Goal: Task Accomplishment & Management: Use online tool/utility

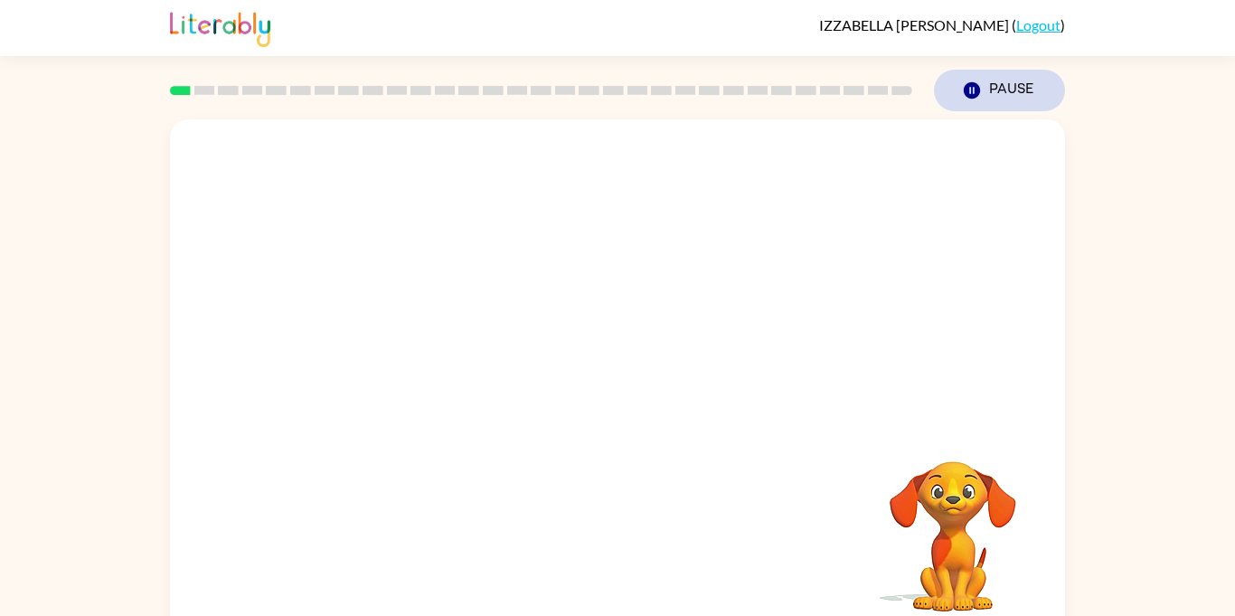
click at [967, 87] on icon "button" at bounding box center [972, 90] width 16 height 16
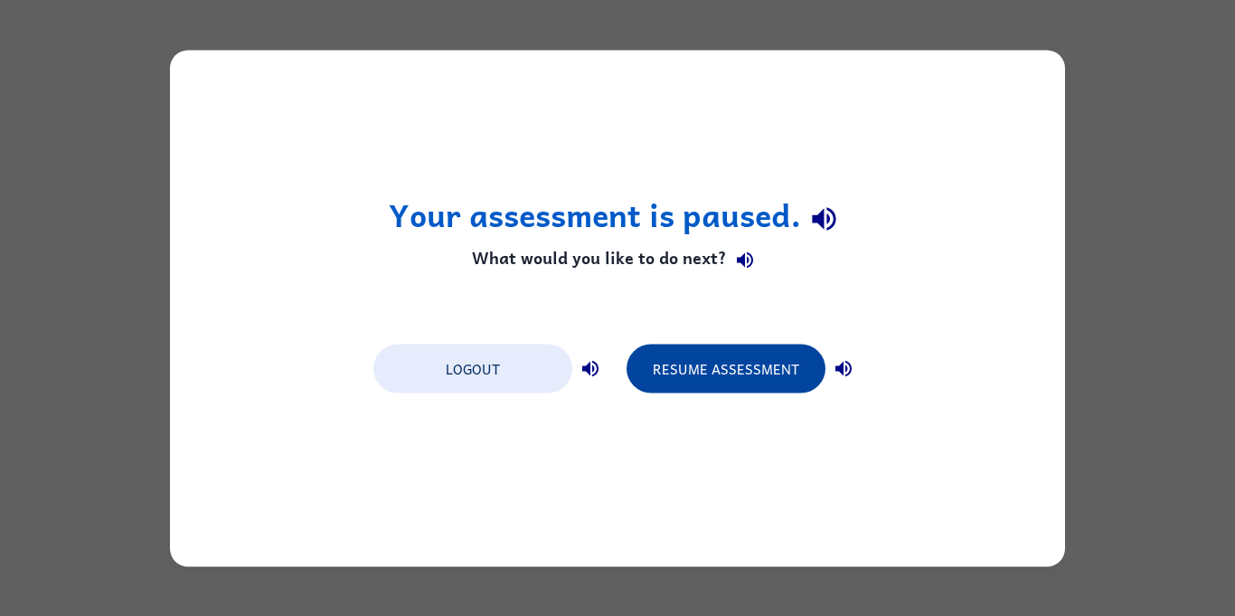
click at [745, 361] on button "Resume Assessment" at bounding box center [726, 368] width 199 height 49
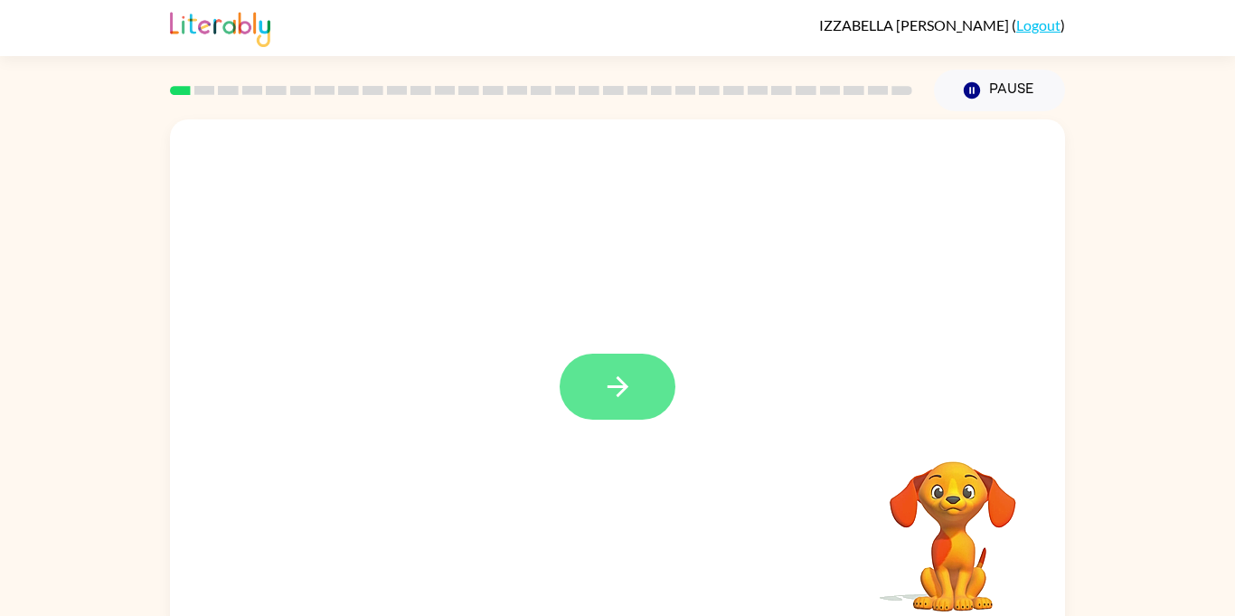
click at [620, 389] on icon "button" at bounding box center [618, 387] width 32 height 32
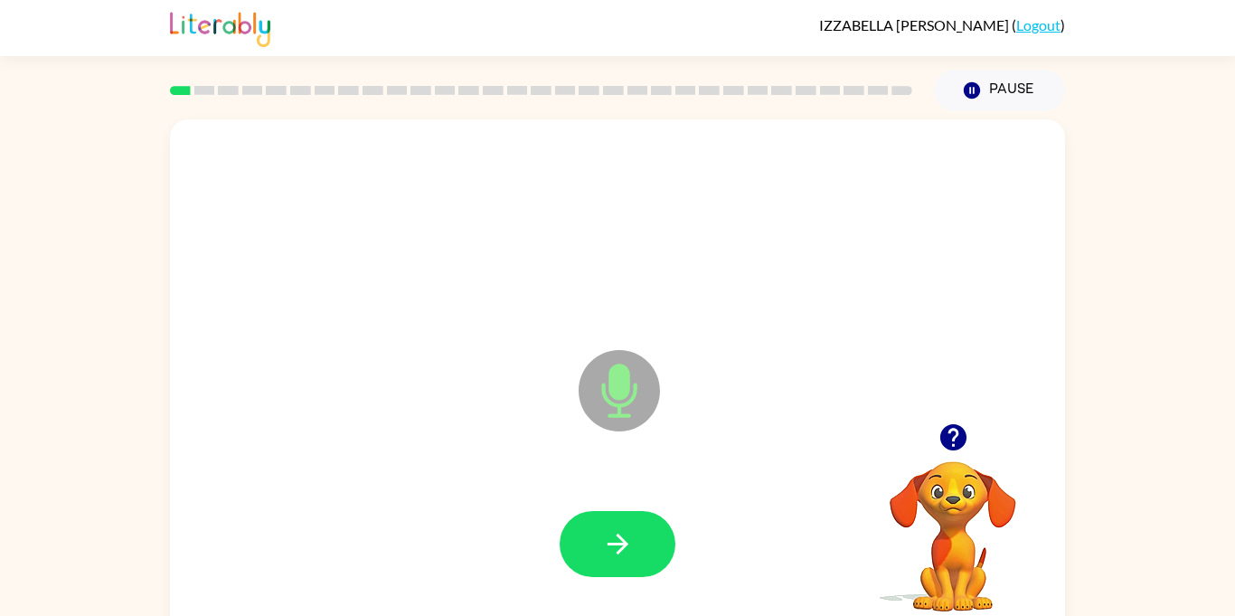
click at [625, 411] on icon at bounding box center [619, 390] width 81 height 81
click at [641, 570] on button "button" at bounding box center [618, 544] width 116 height 66
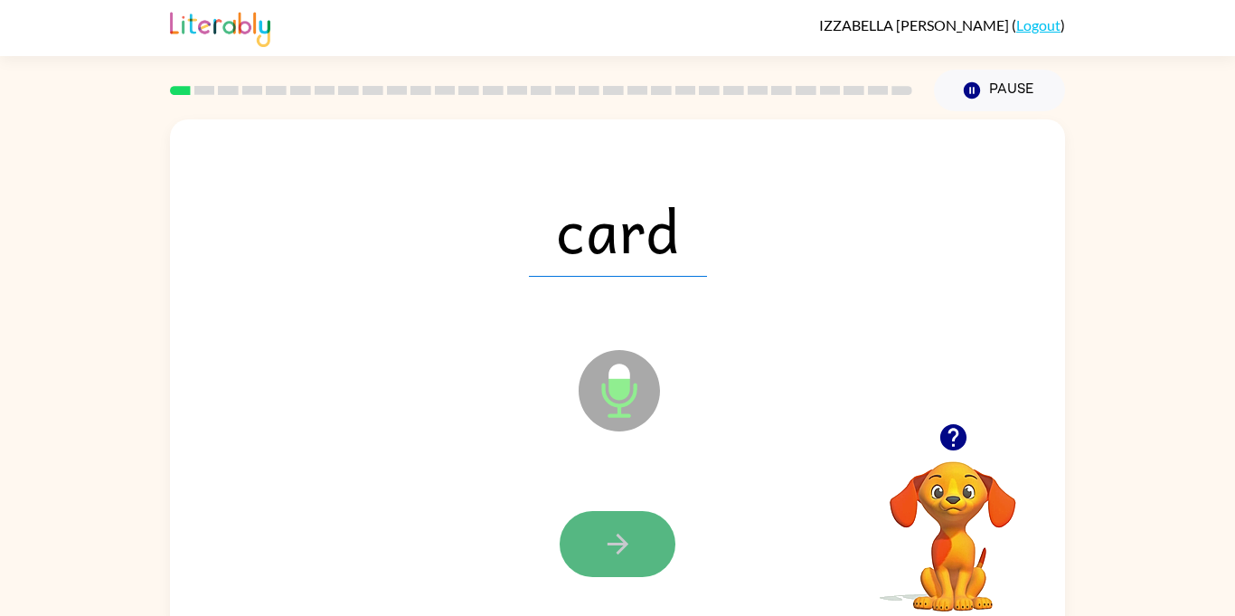
click at [629, 545] on icon "button" at bounding box center [618, 544] width 32 height 32
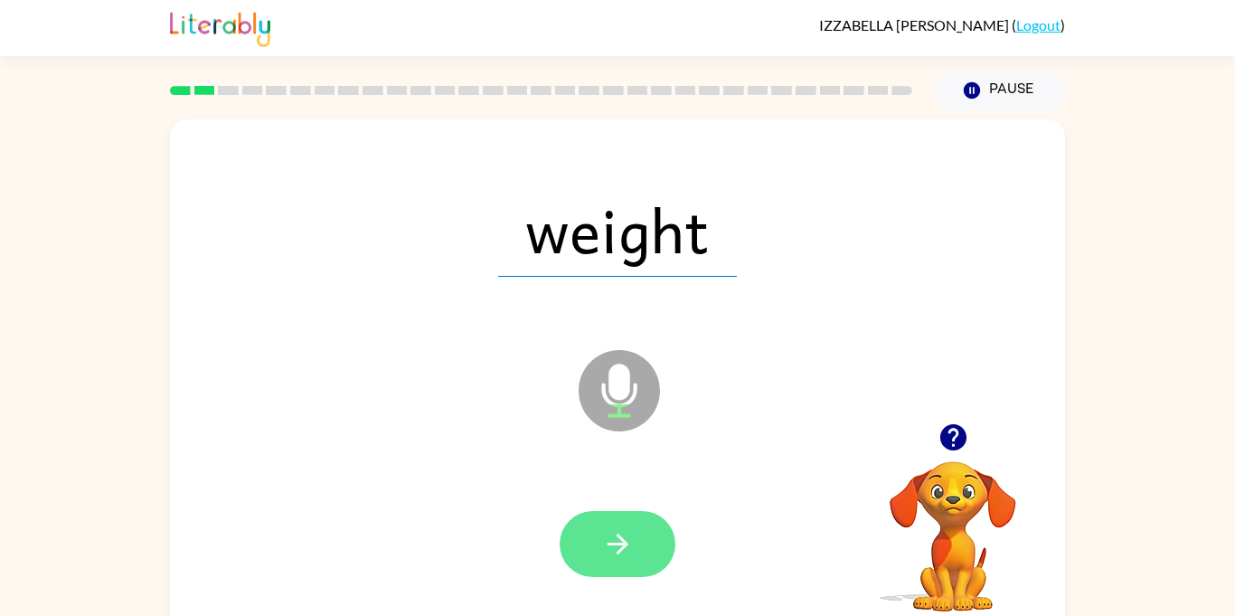
click at [652, 529] on button "button" at bounding box center [618, 544] width 116 height 66
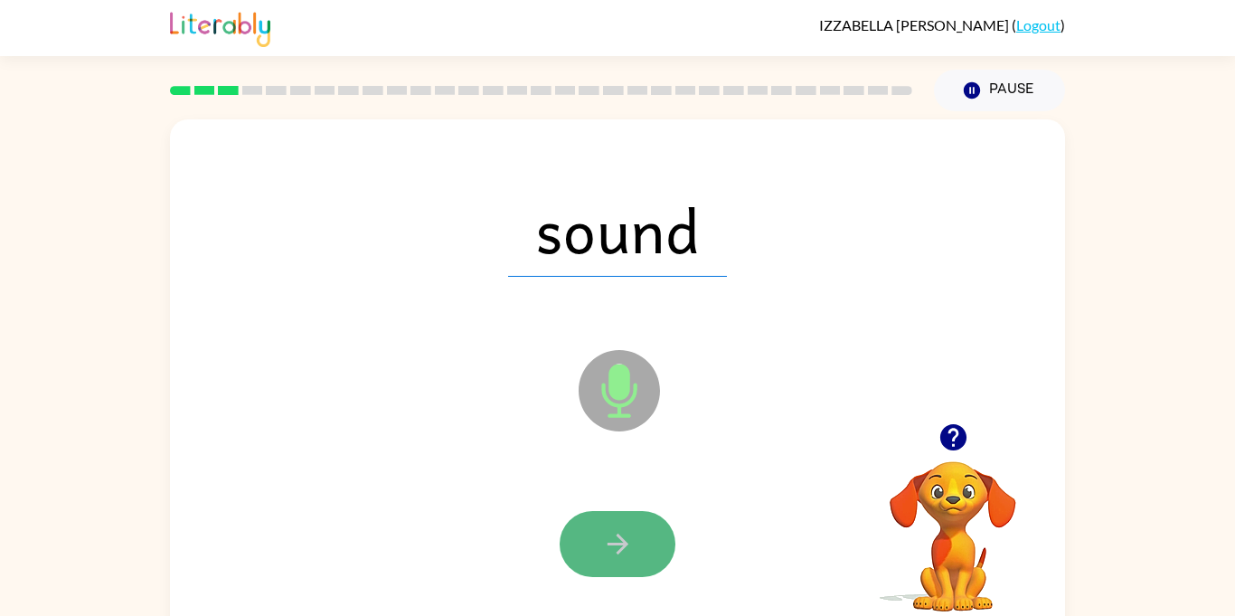
click at [622, 533] on icon "button" at bounding box center [618, 544] width 32 height 32
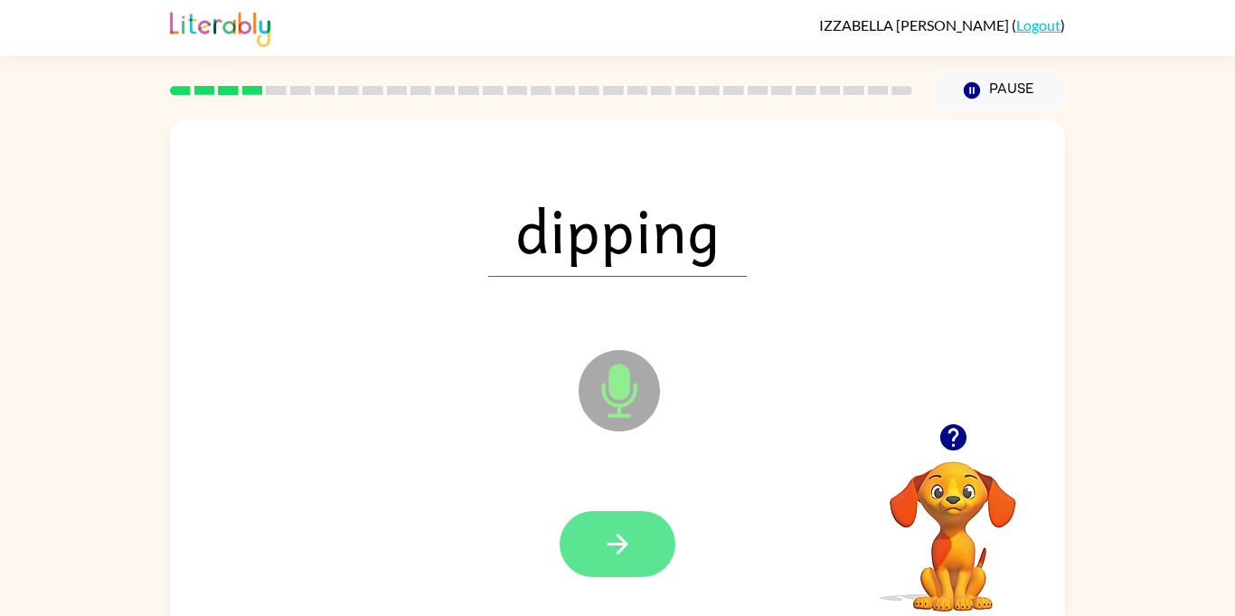
click at [646, 535] on button "button" at bounding box center [618, 544] width 116 height 66
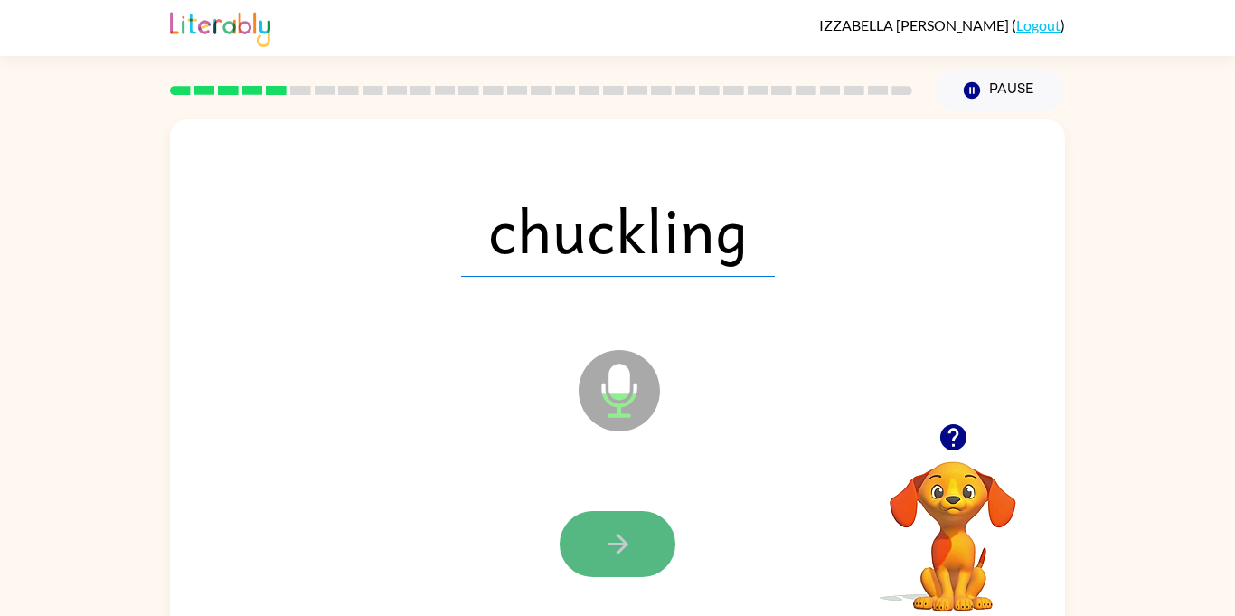
click at [657, 535] on button "button" at bounding box center [618, 544] width 116 height 66
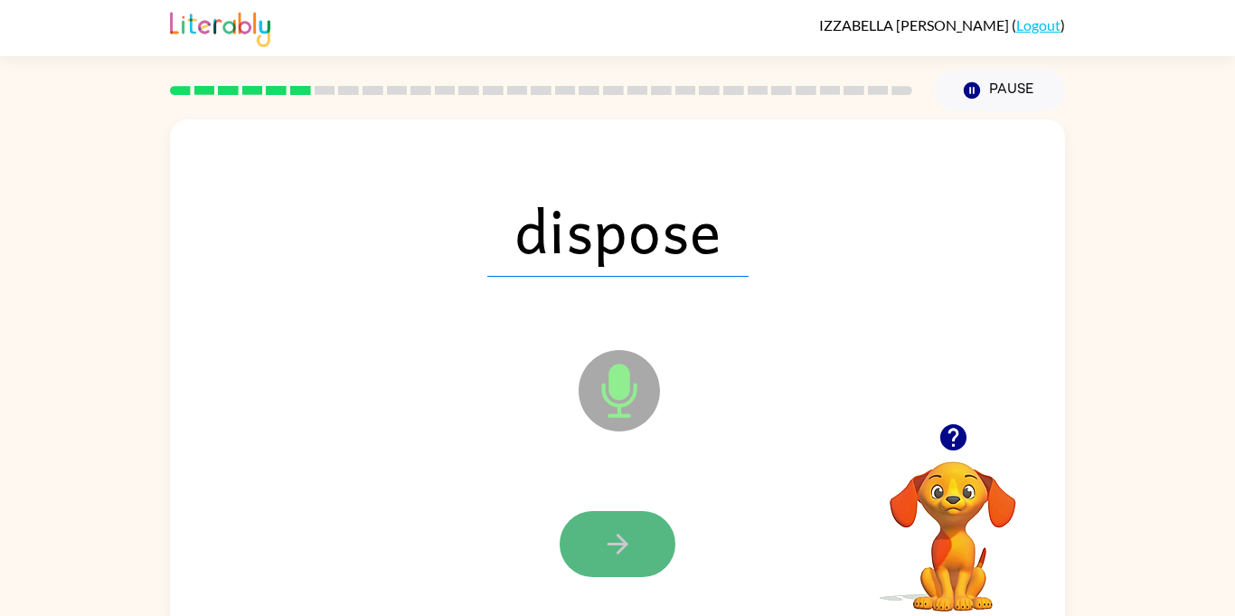
click at [647, 535] on button "button" at bounding box center [618, 544] width 116 height 66
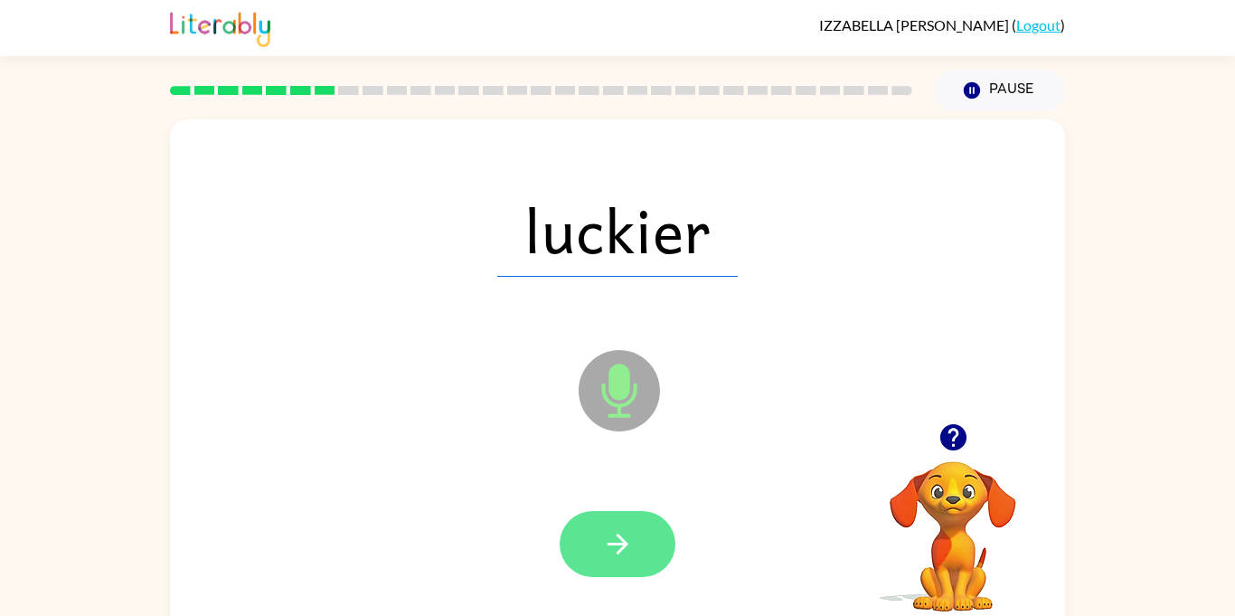
click at [622, 538] on icon "button" at bounding box center [617, 544] width 21 height 21
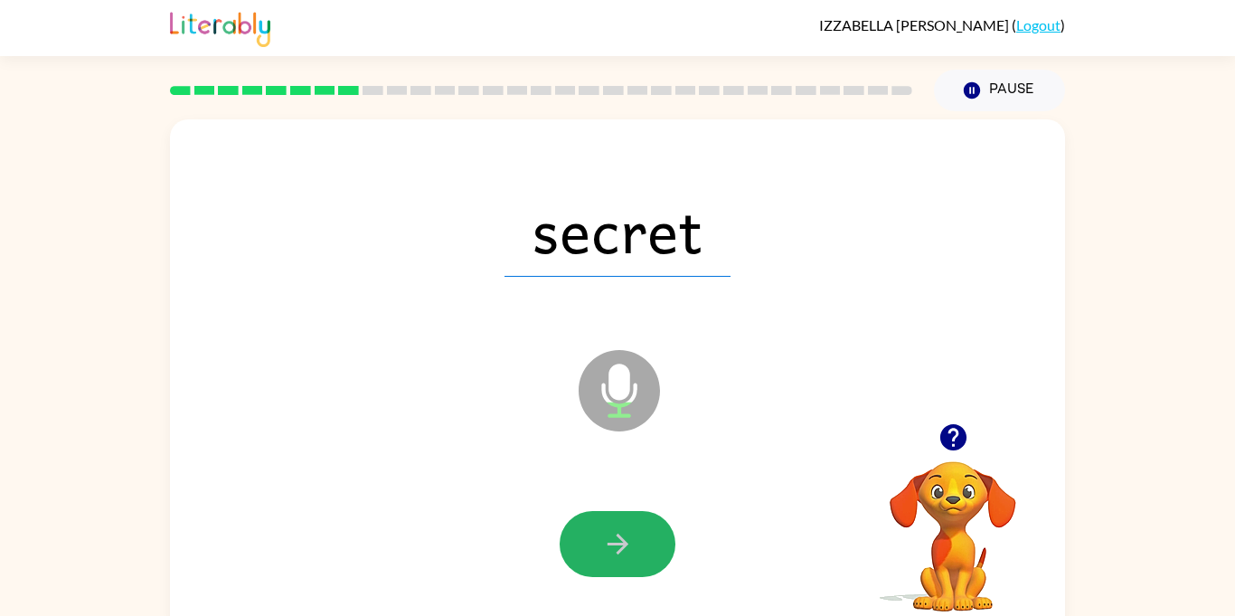
click at [622, 538] on icon "button" at bounding box center [617, 544] width 21 height 21
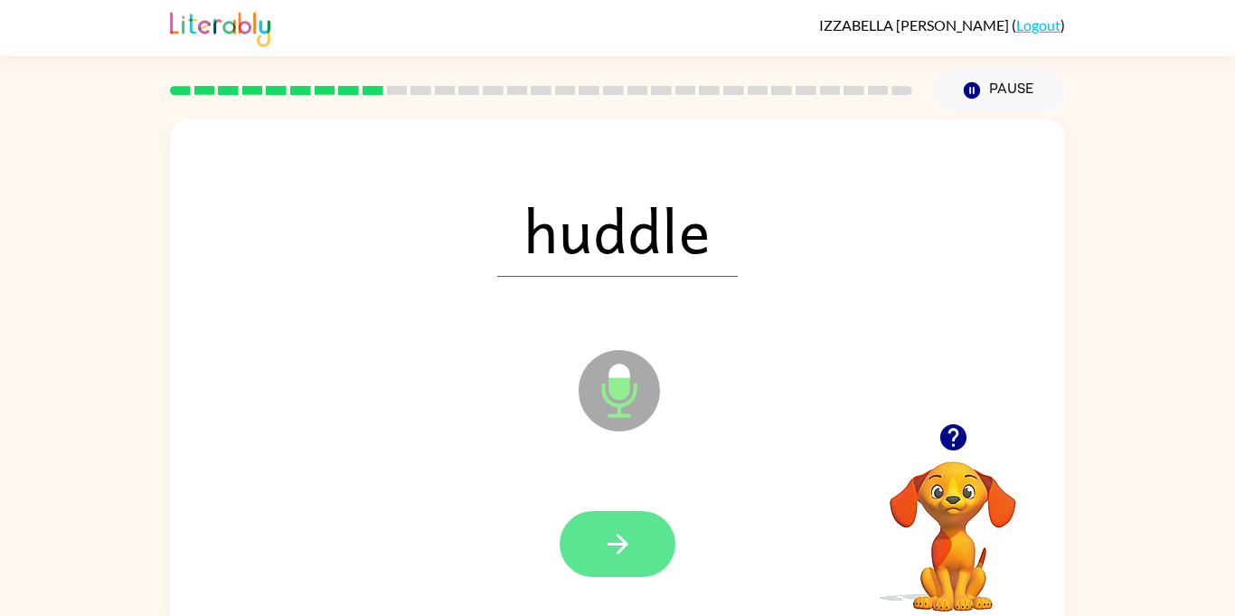
click at [621, 545] on icon "button" at bounding box center [618, 544] width 32 height 32
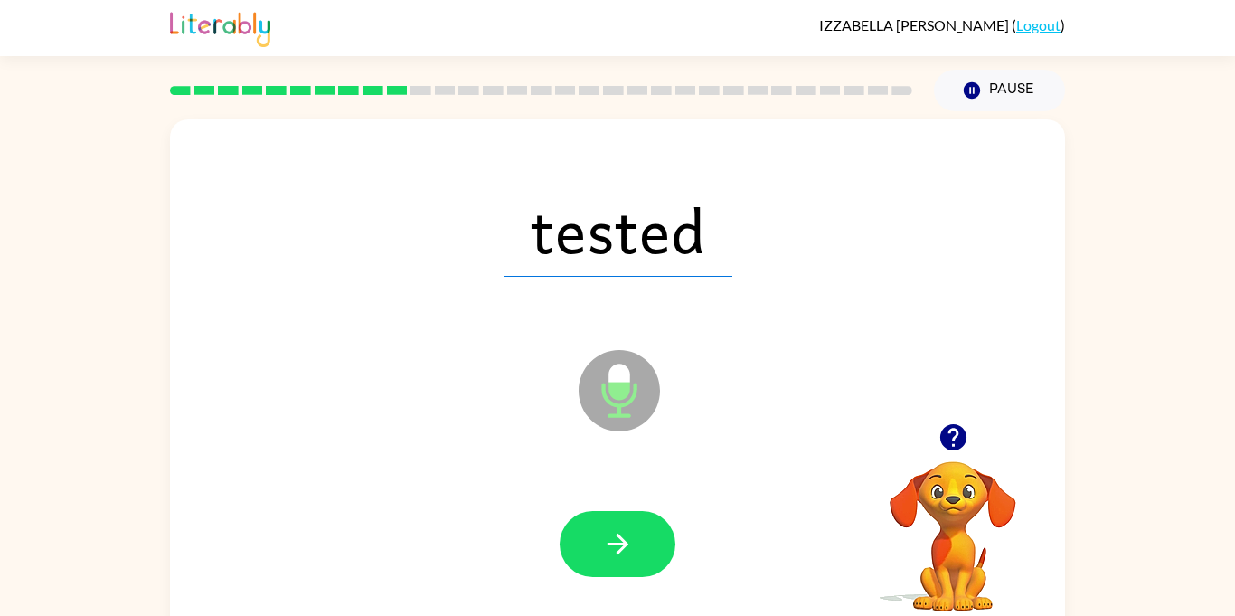
click at [621, 545] on icon "button" at bounding box center [618, 544] width 32 height 32
click at [621, 547] on icon "button" at bounding box center [617, 544] width 21 height 21
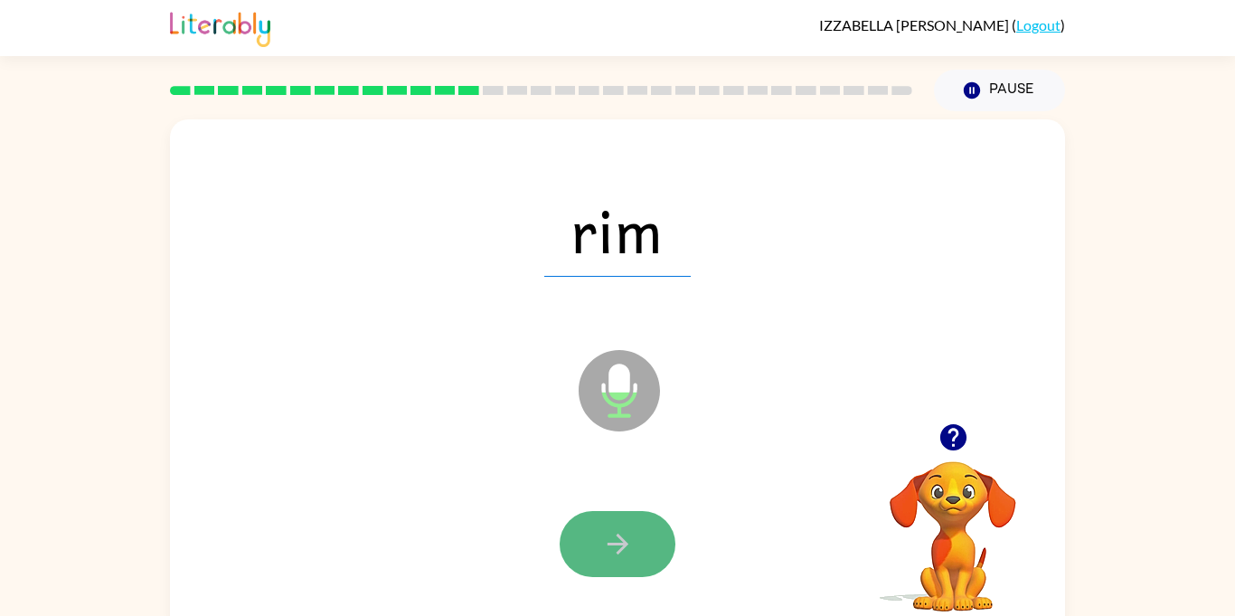
click at [626, 537] on icon "button" at bounding box center [618, 544] width 32 height 32
click at [617, 539] on icon "button" at bounding box center [618, 544] width 32 height 32
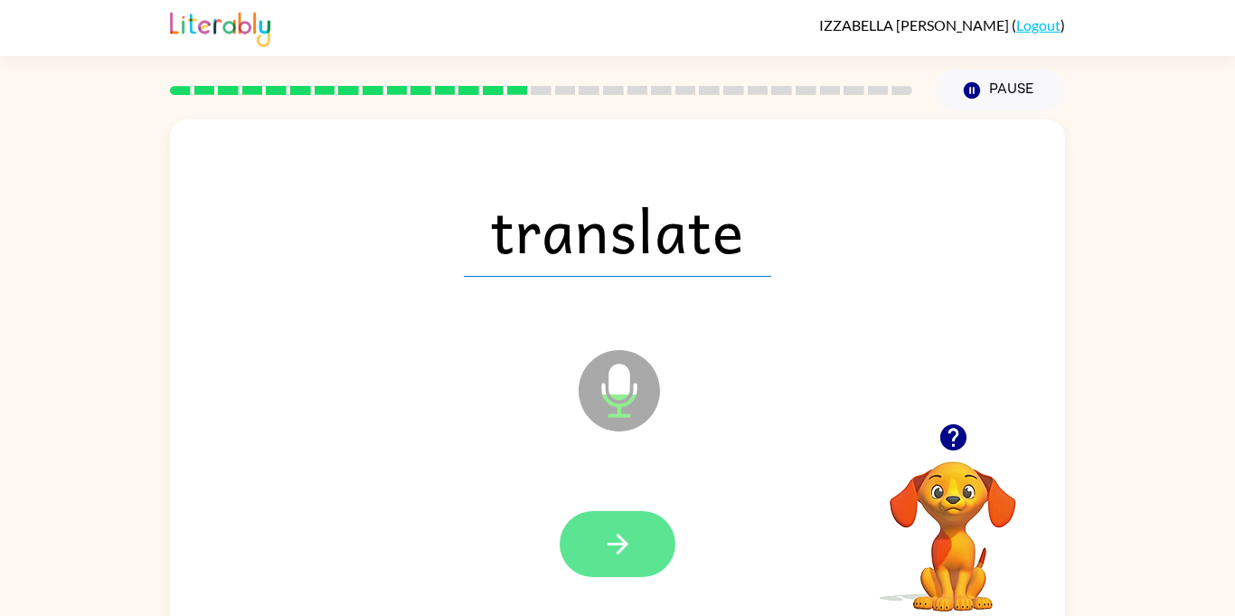
click at [632, 539] on icon "button" at bounding box center [618, 544] width 32 height 32
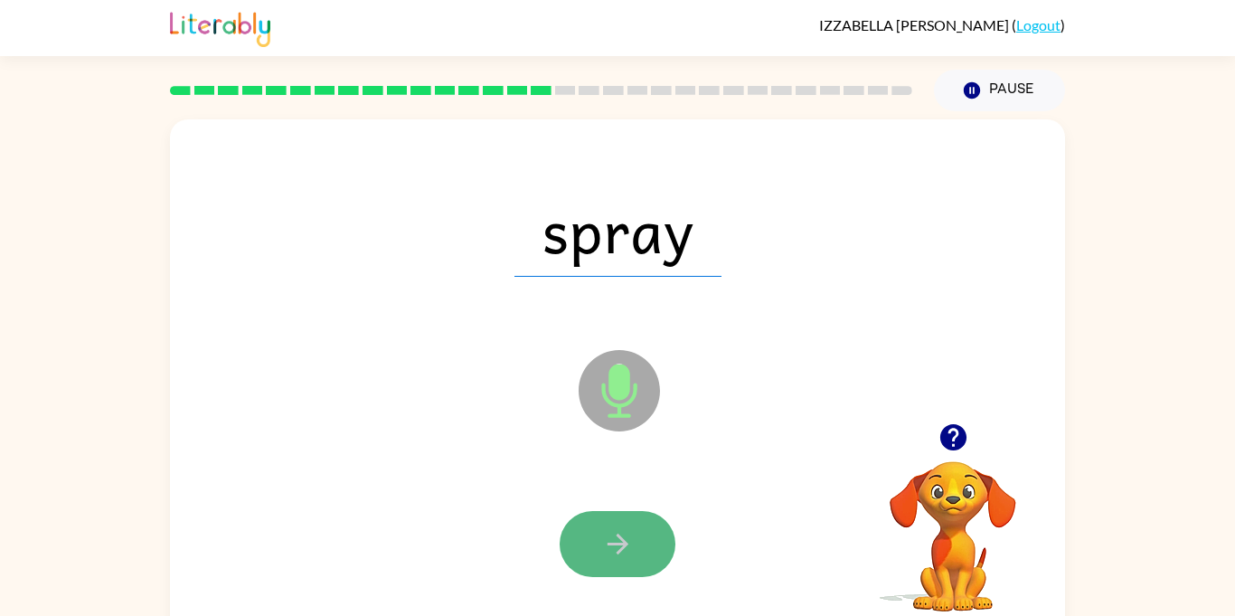
click at [623, 546] on icon "button" at bounding box center [617, 544] width 21 height 21
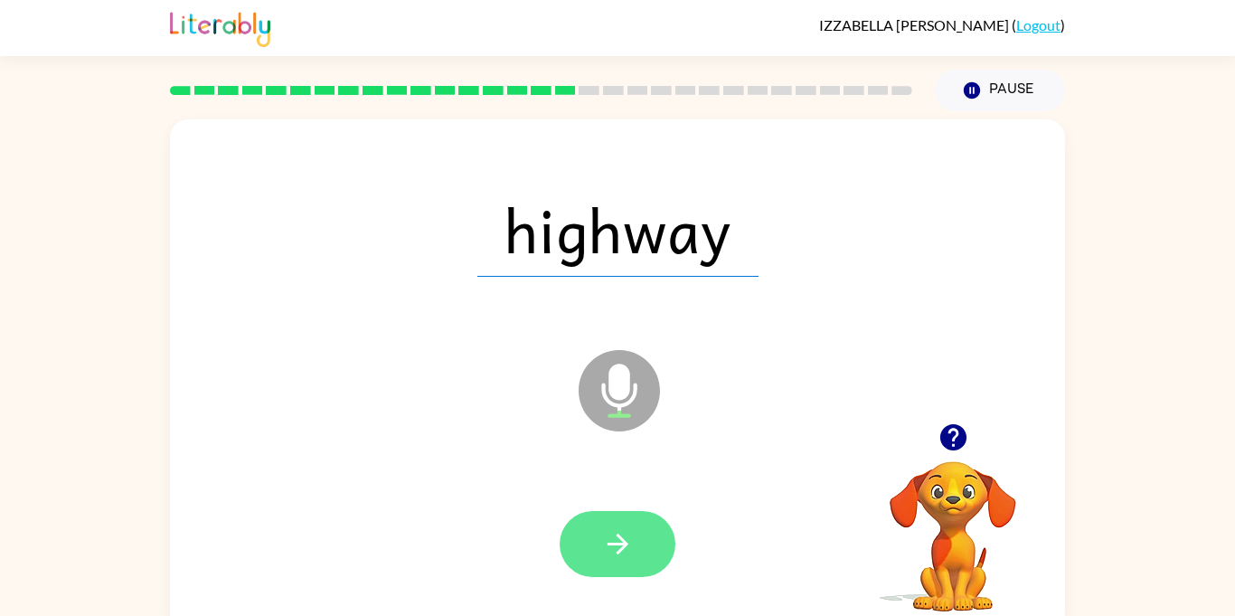
click at [620, 539] on icon "button" at bounding box center [617, 544] width 21 height 21
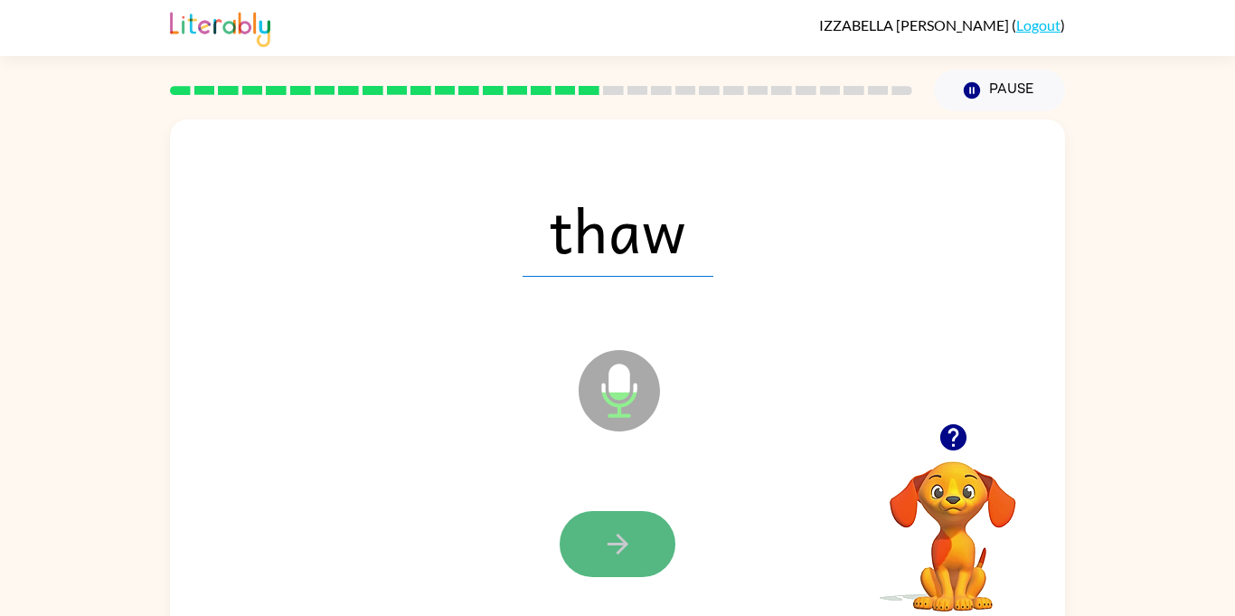
click at [619, 532] on icon "button" at bounding box center [618, 544] width 32 height 32
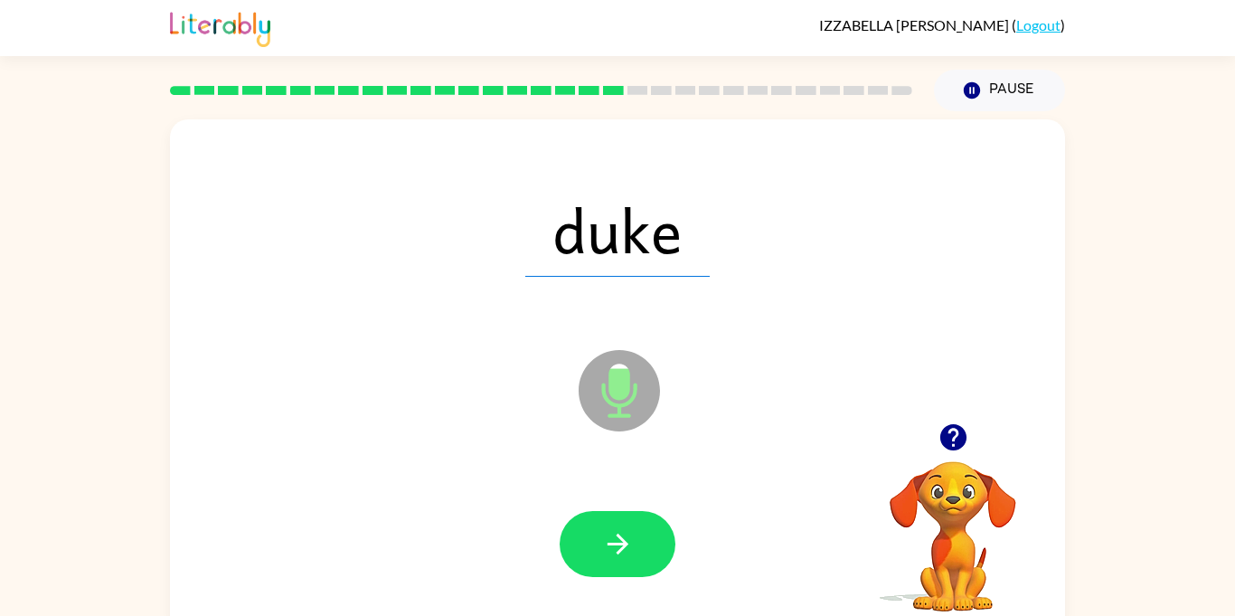
click at [619, 532] on icon "button" at bounding box center [618, 544] width 32 height 32
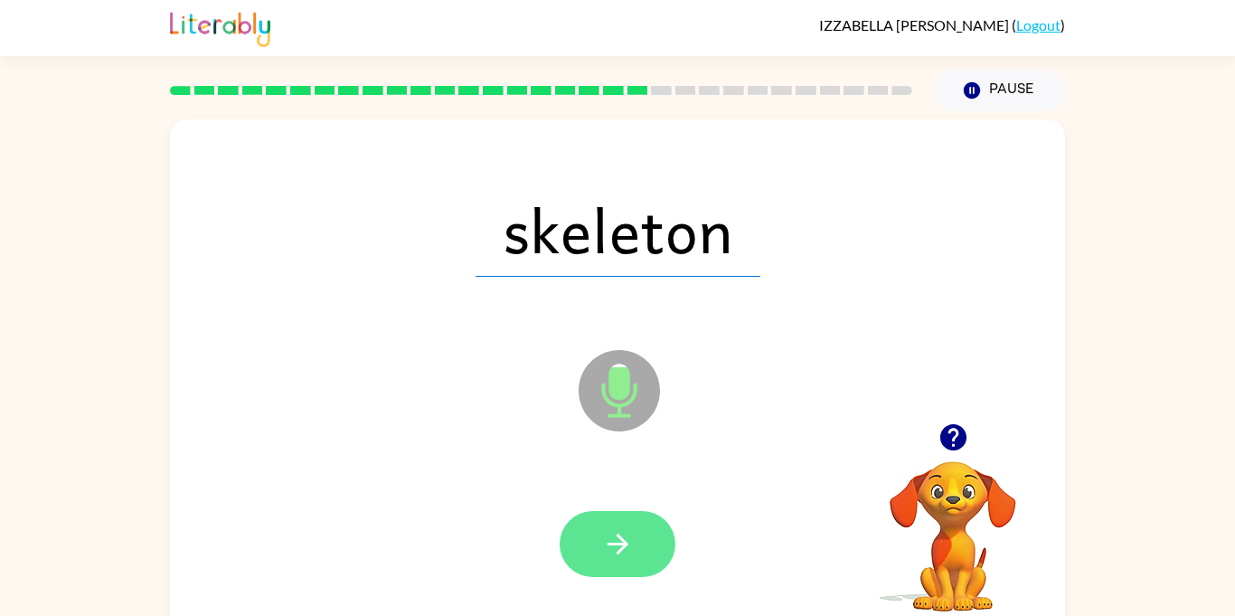
click at [621, 547] on icon "button" at bounding box center [617, 544] width 21 height 21
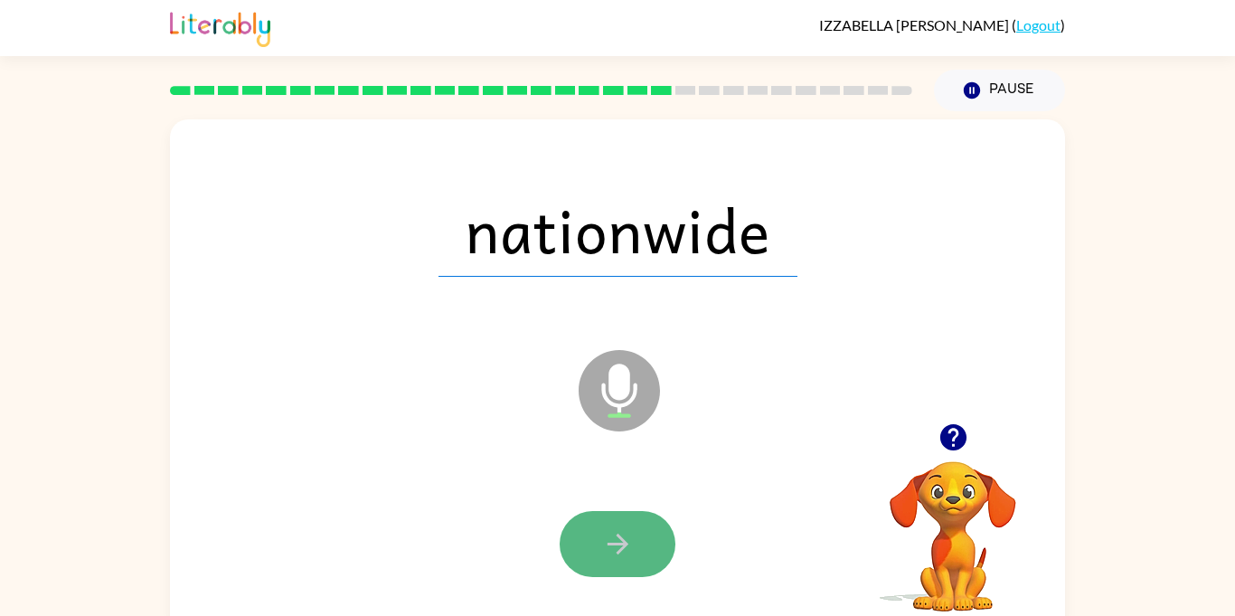
click at [617, 529] on icon "button" at bounding box center [618, 544] width 32 height 32
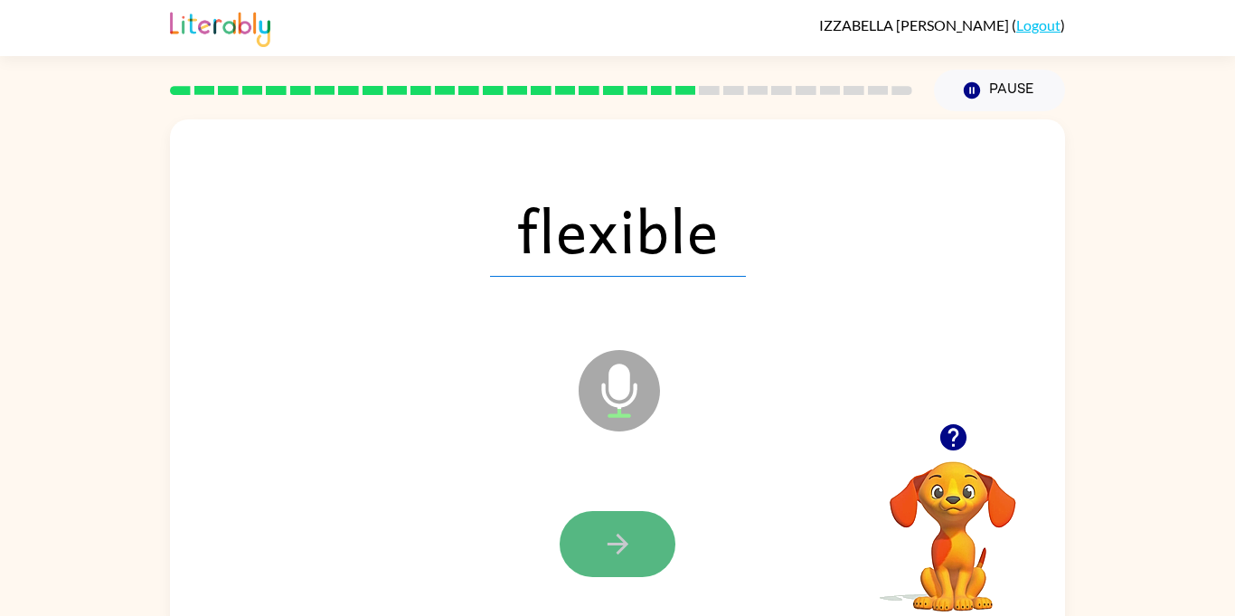
click at [611, 568] on button "button" at bounding box center [618, 544] width 116 height 66
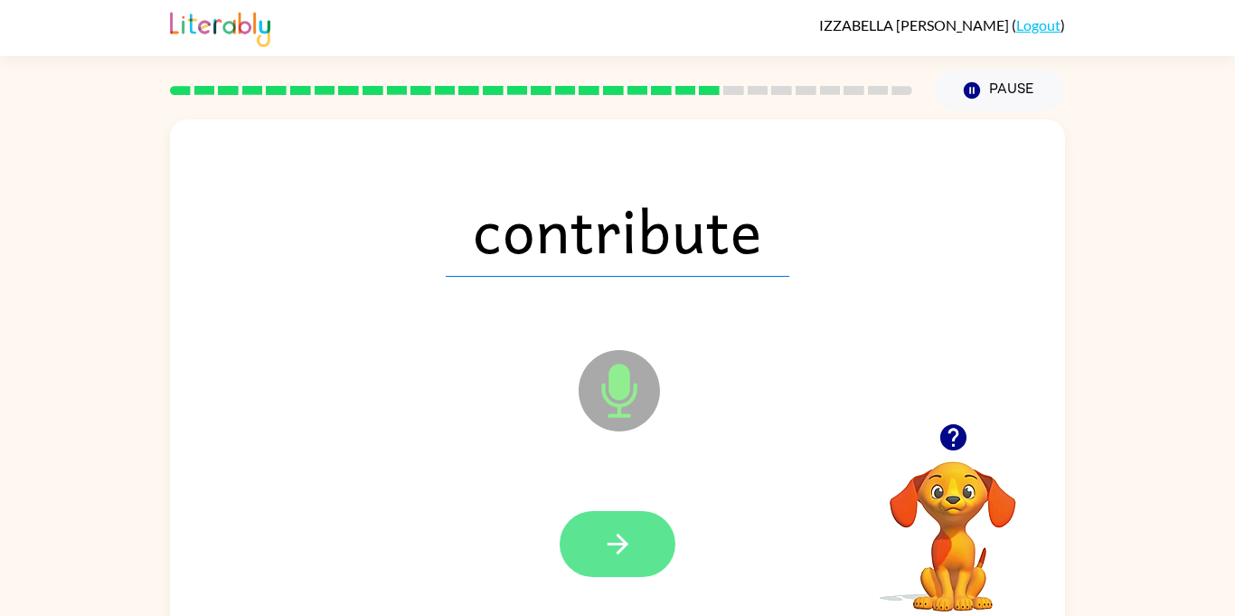
click at [650, 542] on button "button" at bounding box center [618, 544] width 116 height 66
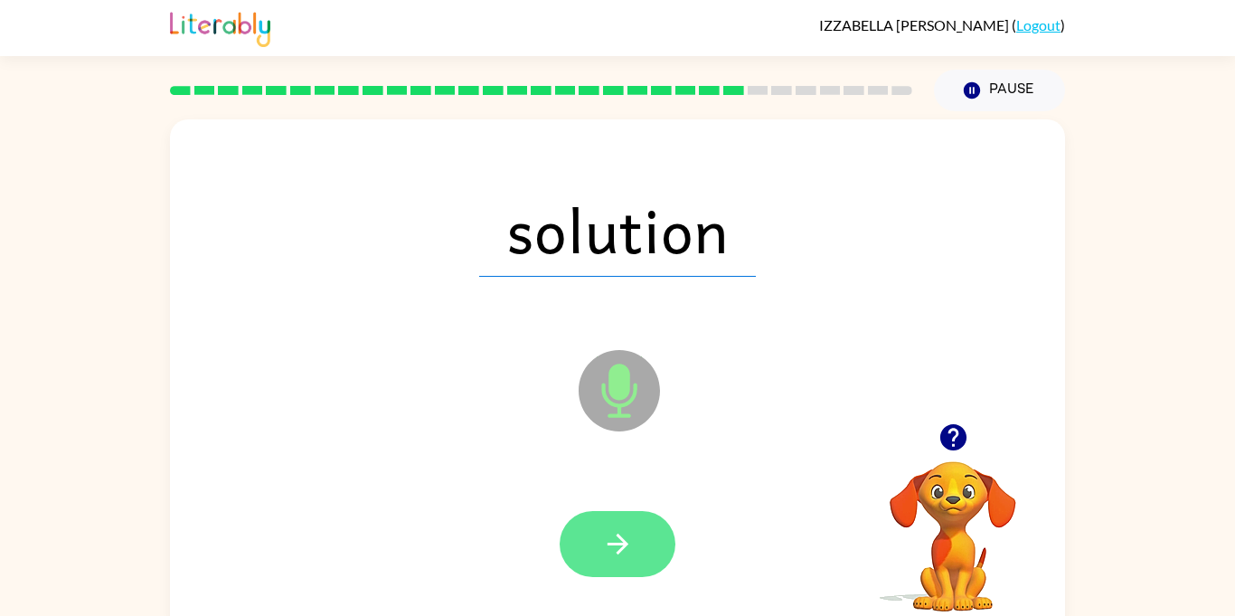
click at [637, 533] on button "button" at bounding box center [618, 544] width 116 height 66
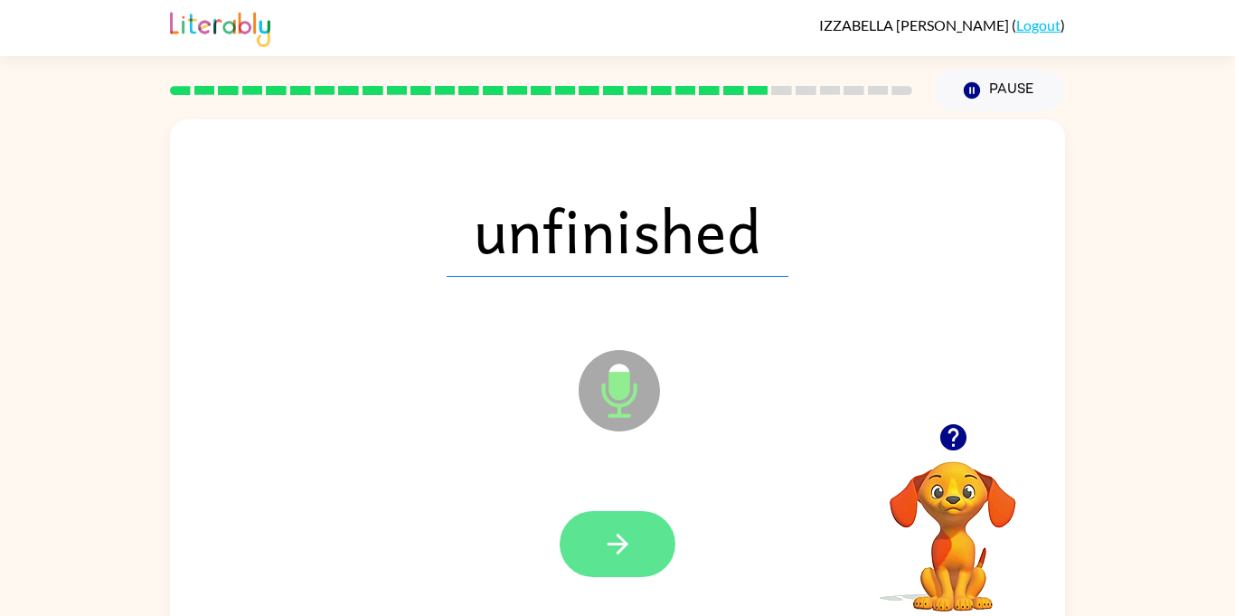
click at [636, 535] on button "button" at bounding box center [618, 544] width 116 height 66
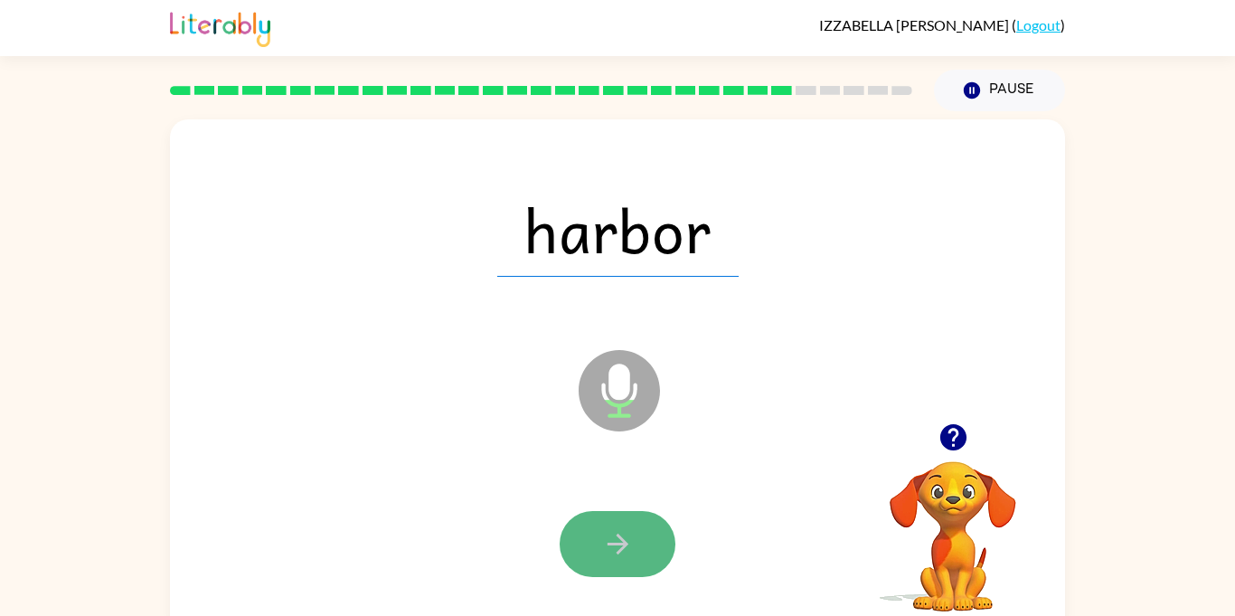
click at [629, 533] on icon "button" at bounding box center [618, 544] width 32 height 32
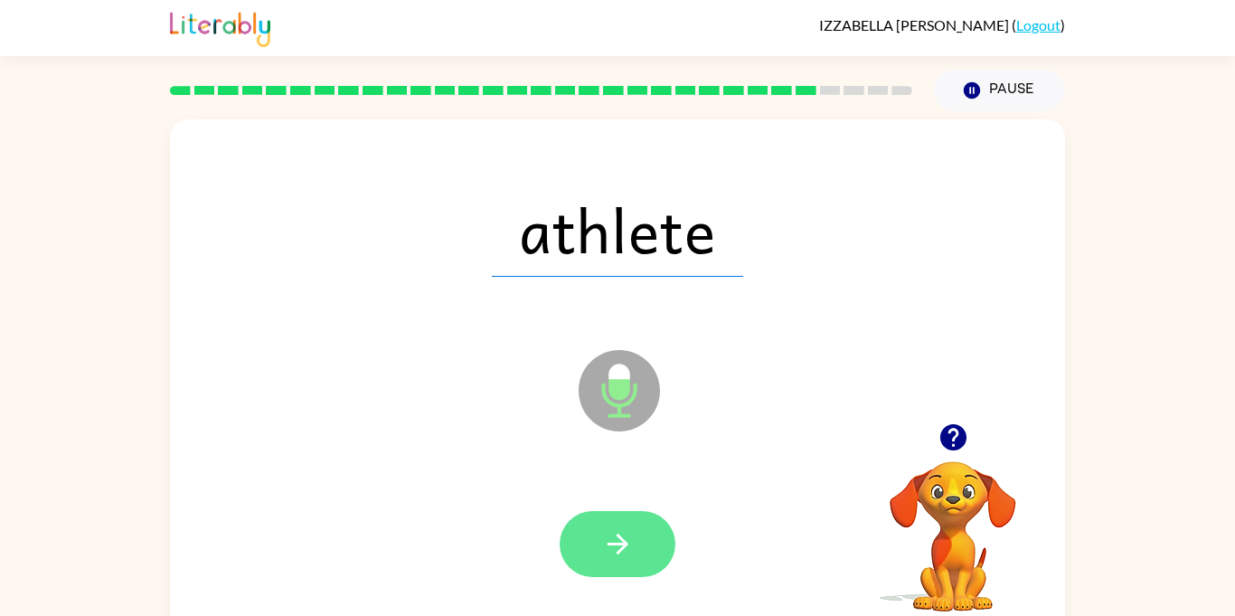
click at [629, 563] on button "button" at bounding box center [618, 544] width 116 height 66
click at [617, 533] on icon "button" at bounding box center [618, 544] width 32 height 32
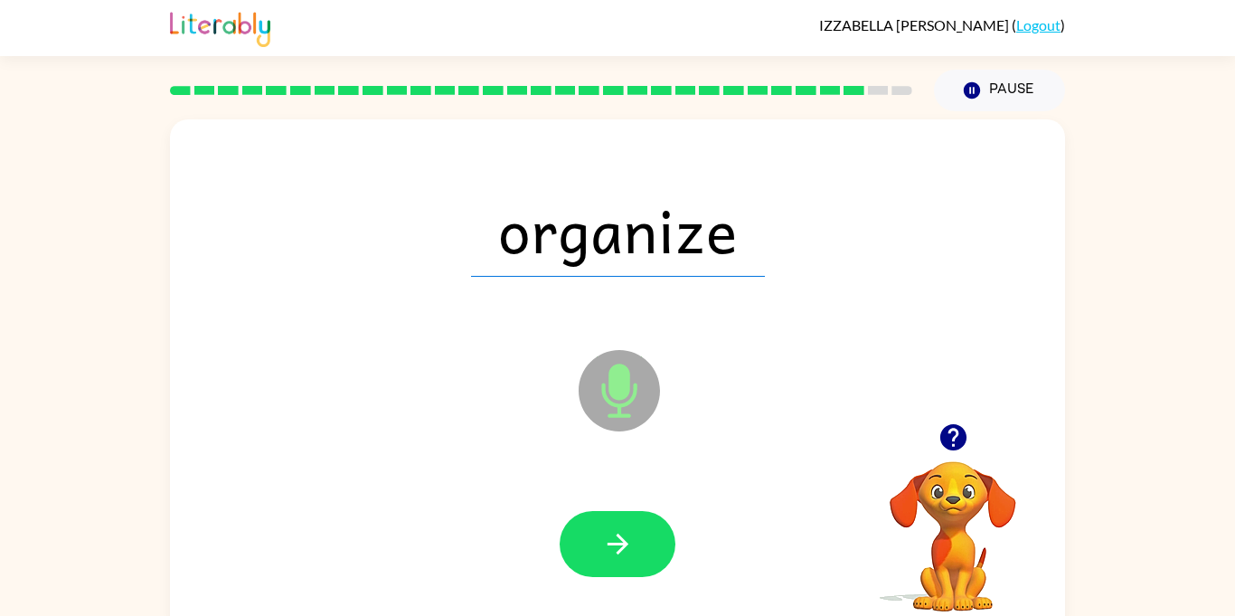
click at [615, 529] on icon "button" at bounding box center [618, 544] width 32 height 32
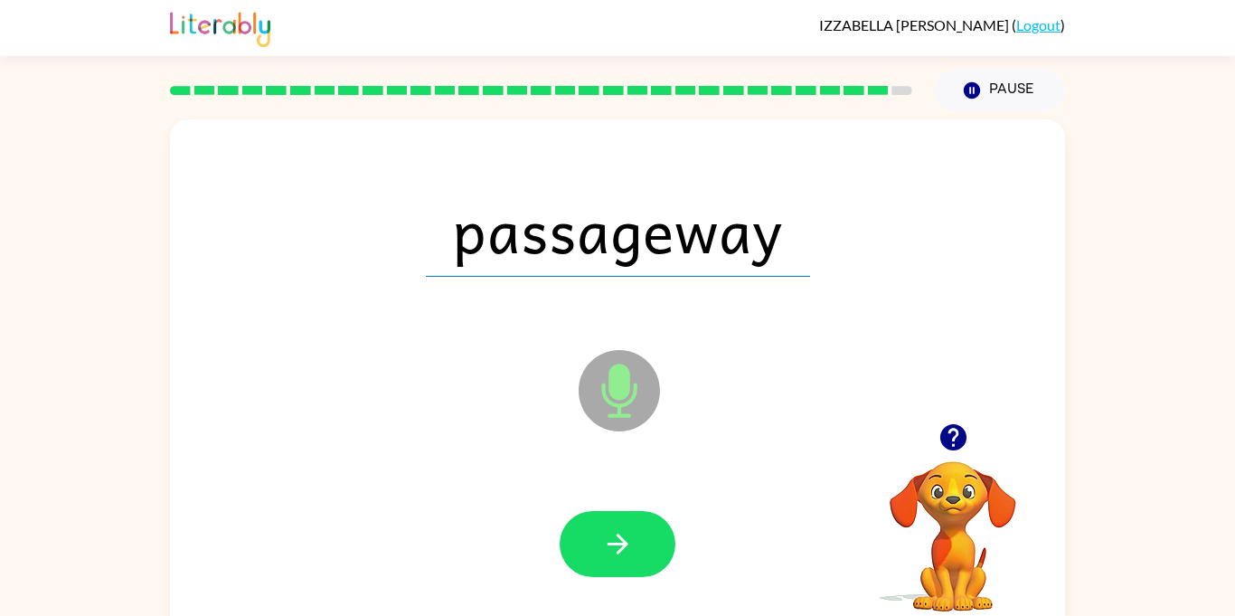
click at [615, 529] on icon "button" at bounding box center [618, 544] width 32 height 32
